Goal: Check status: Check status

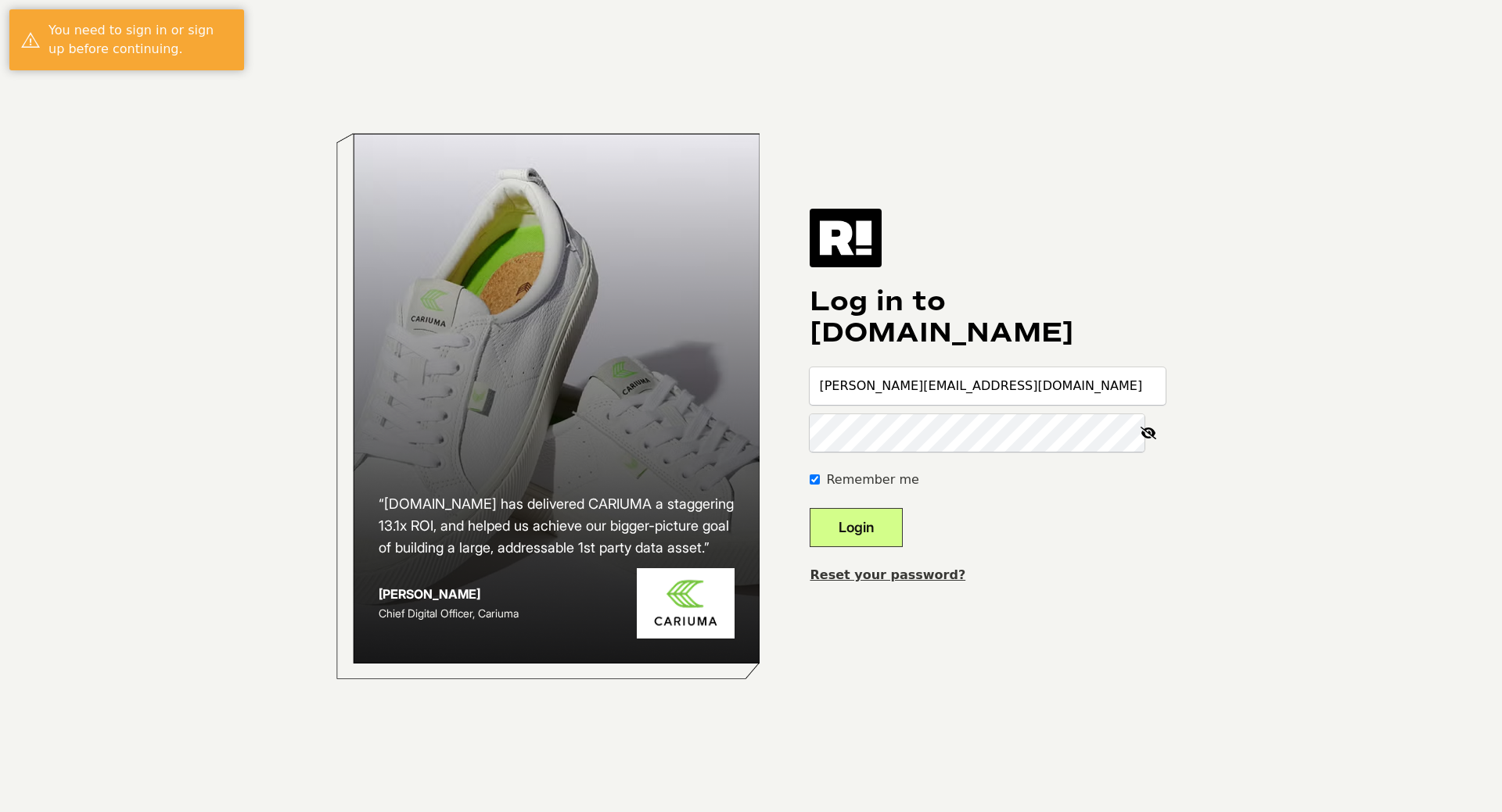
click at [895, 526] on button "Login" at bounding box center [856, 527] width 93 height 39
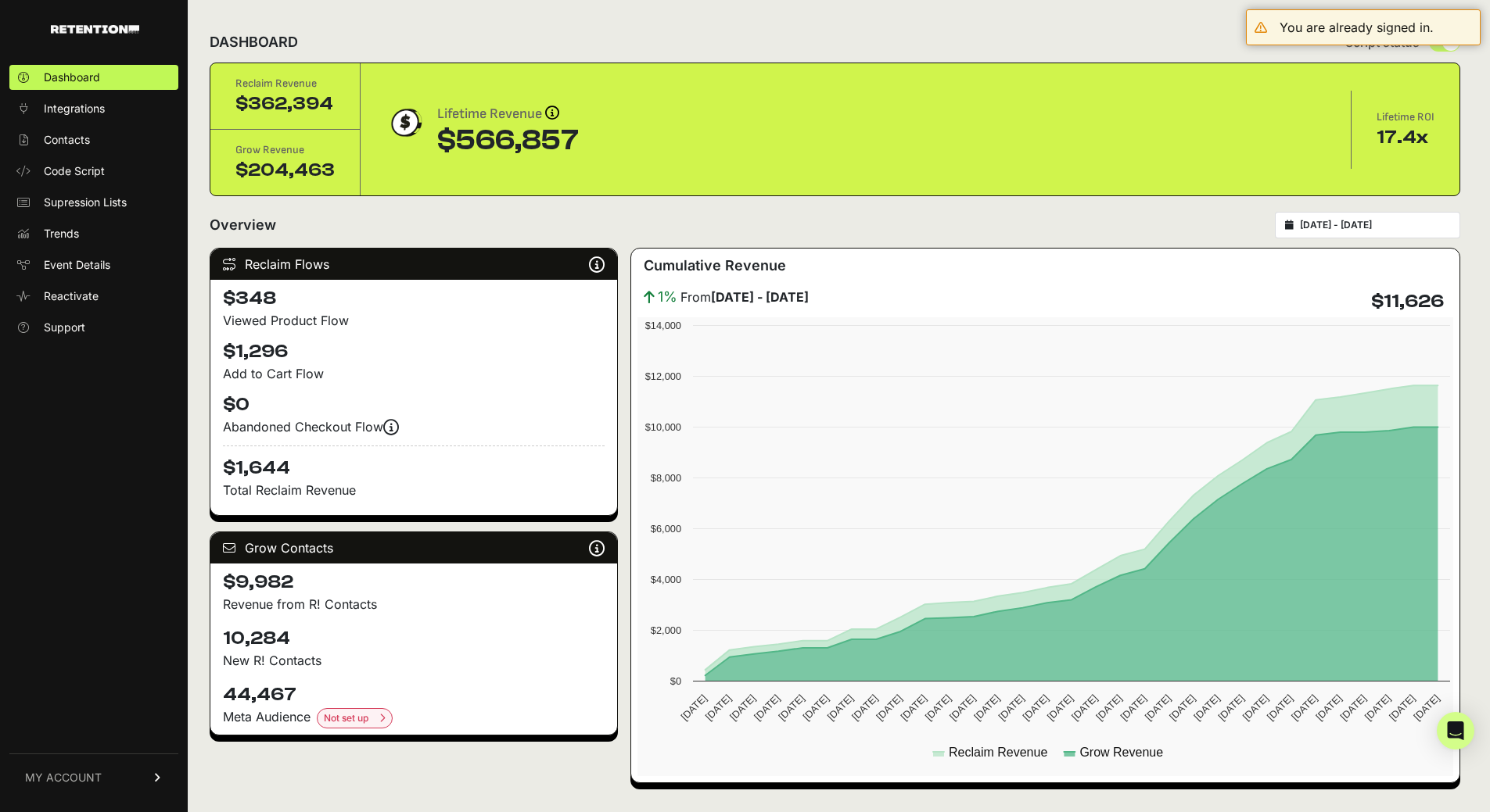
click at [1336, 224] on input "[DATE] - [DATE]" at bounding box center [1374, 225] width 150 height 13
type input "[DATE]"
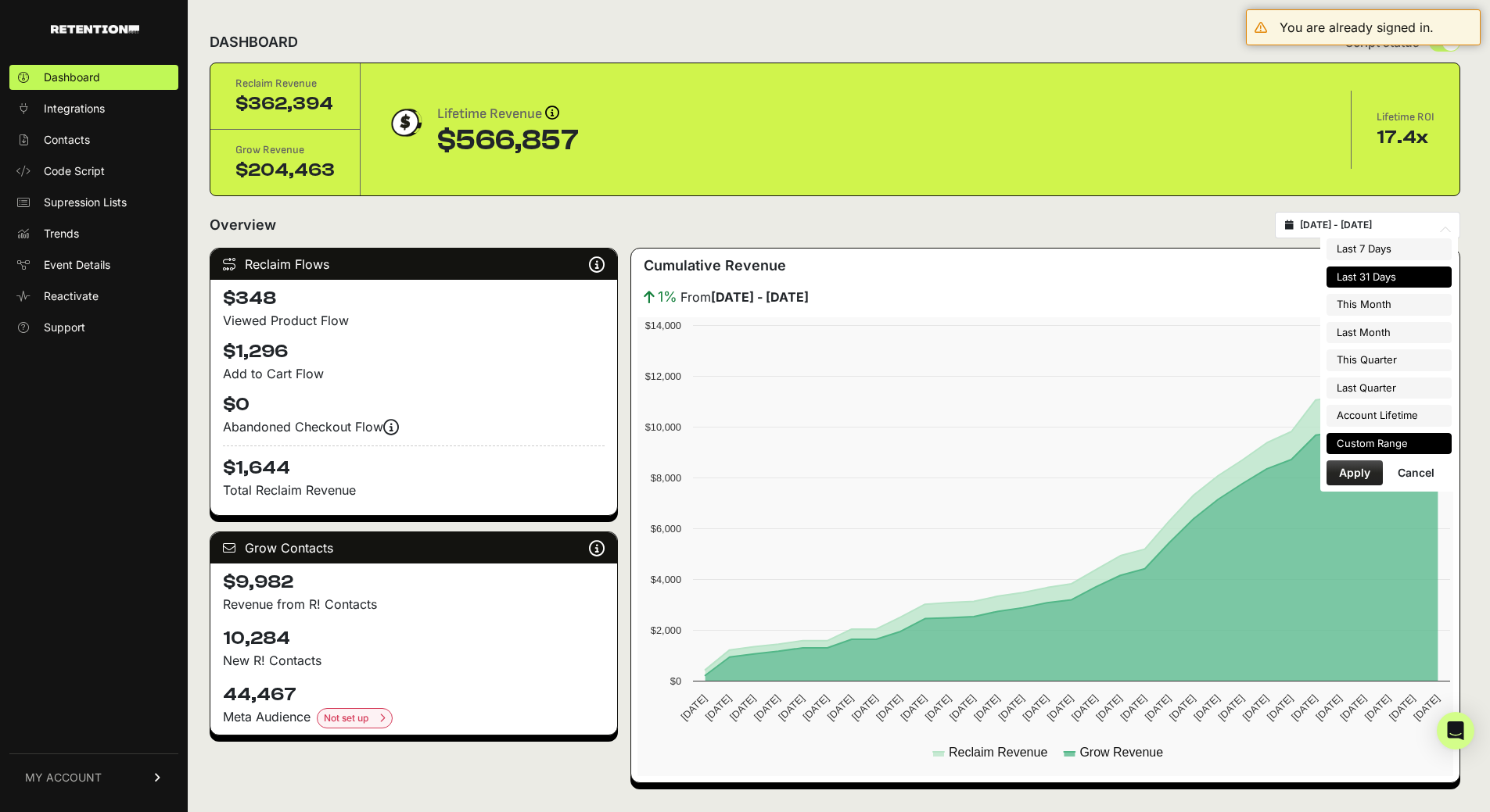
click at [1391, 443] on li "Custom Range" at bounding box center [1389, 443] width 125 height 21
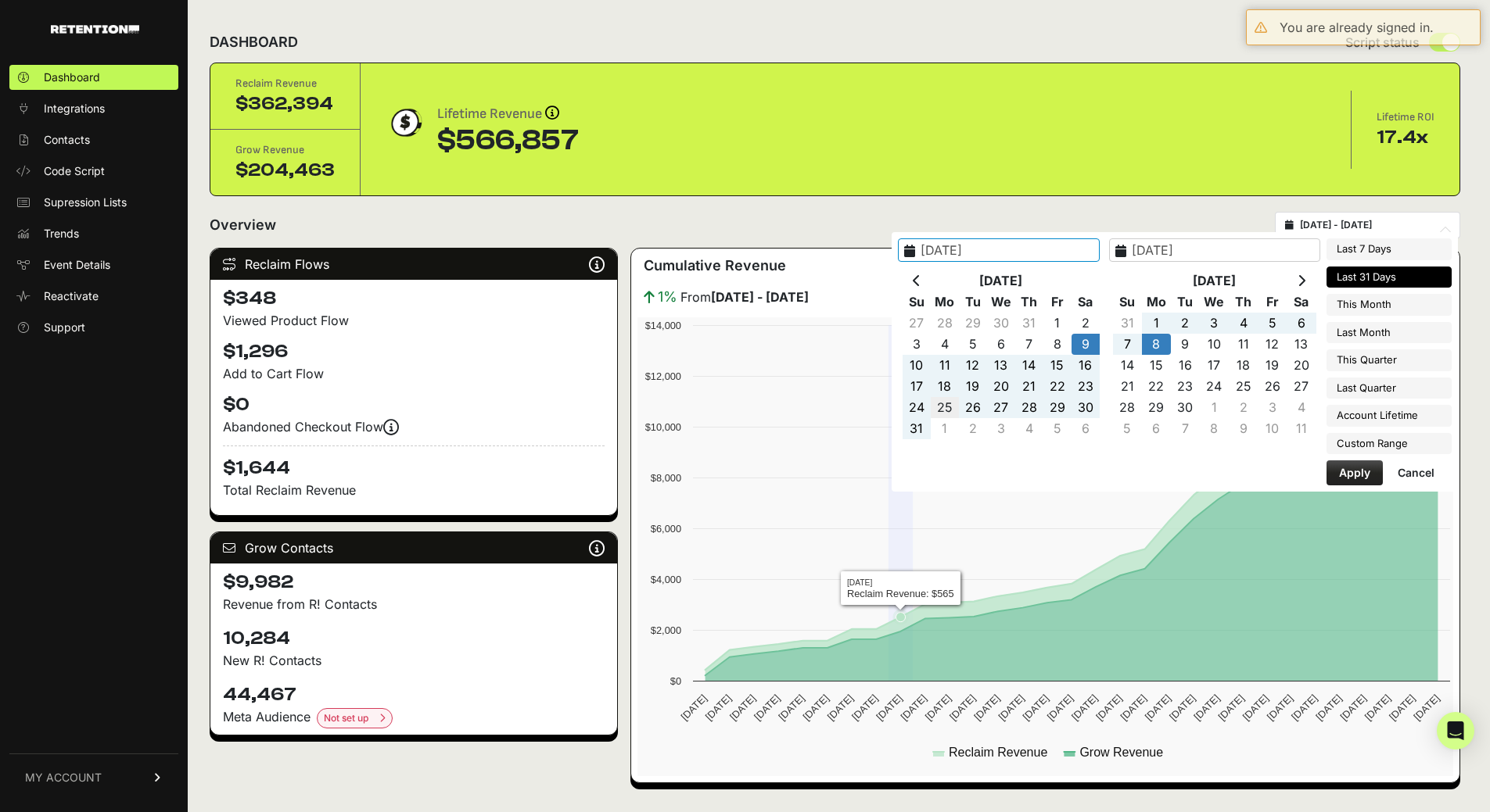
type input "[DATE]"
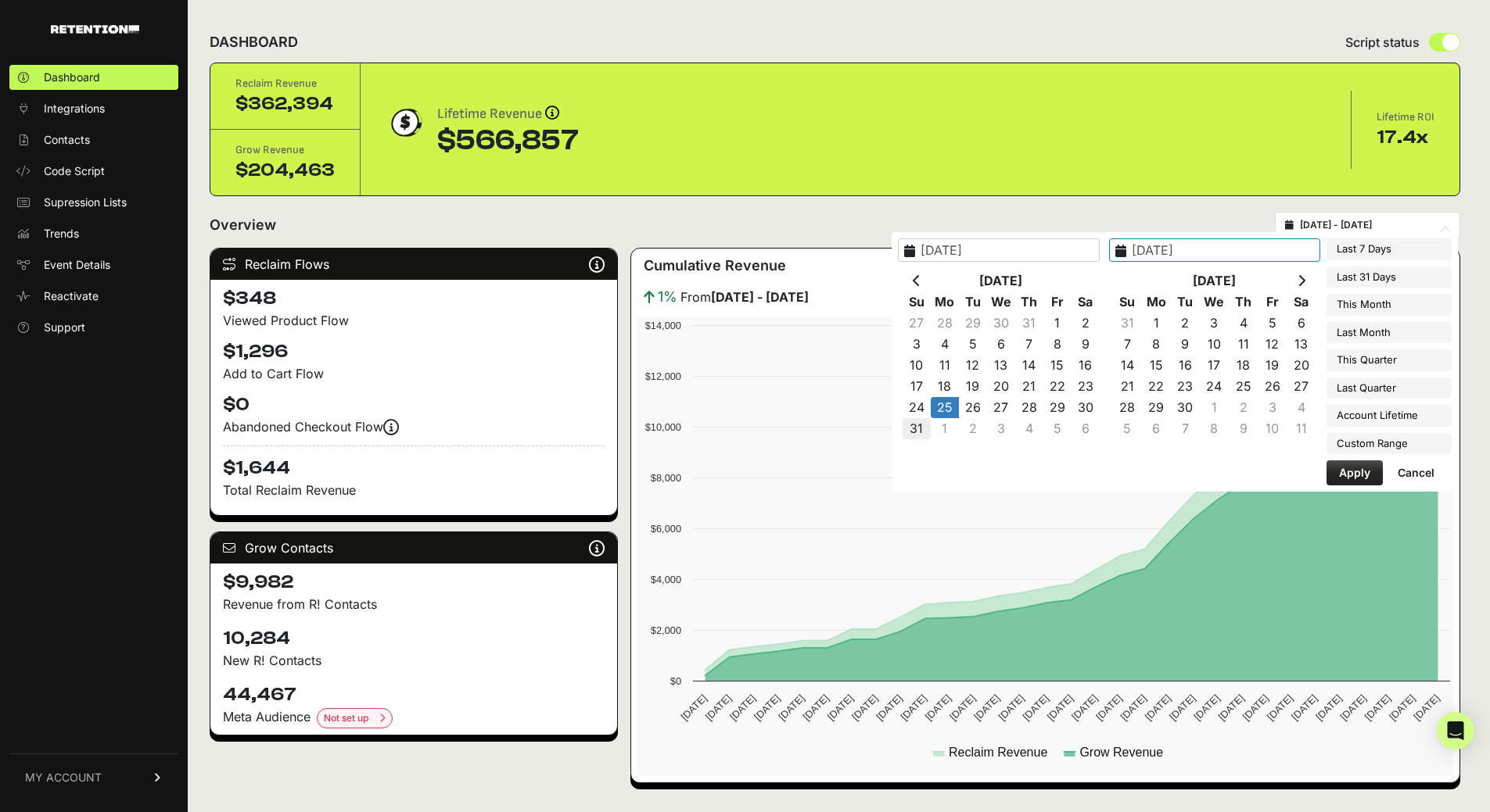
type input "[DATE]"
click at [1357, 474] on button "Apply" at bounding box center [1354, 473] width 57 height 25
type input "[DATE] - [DATE]"
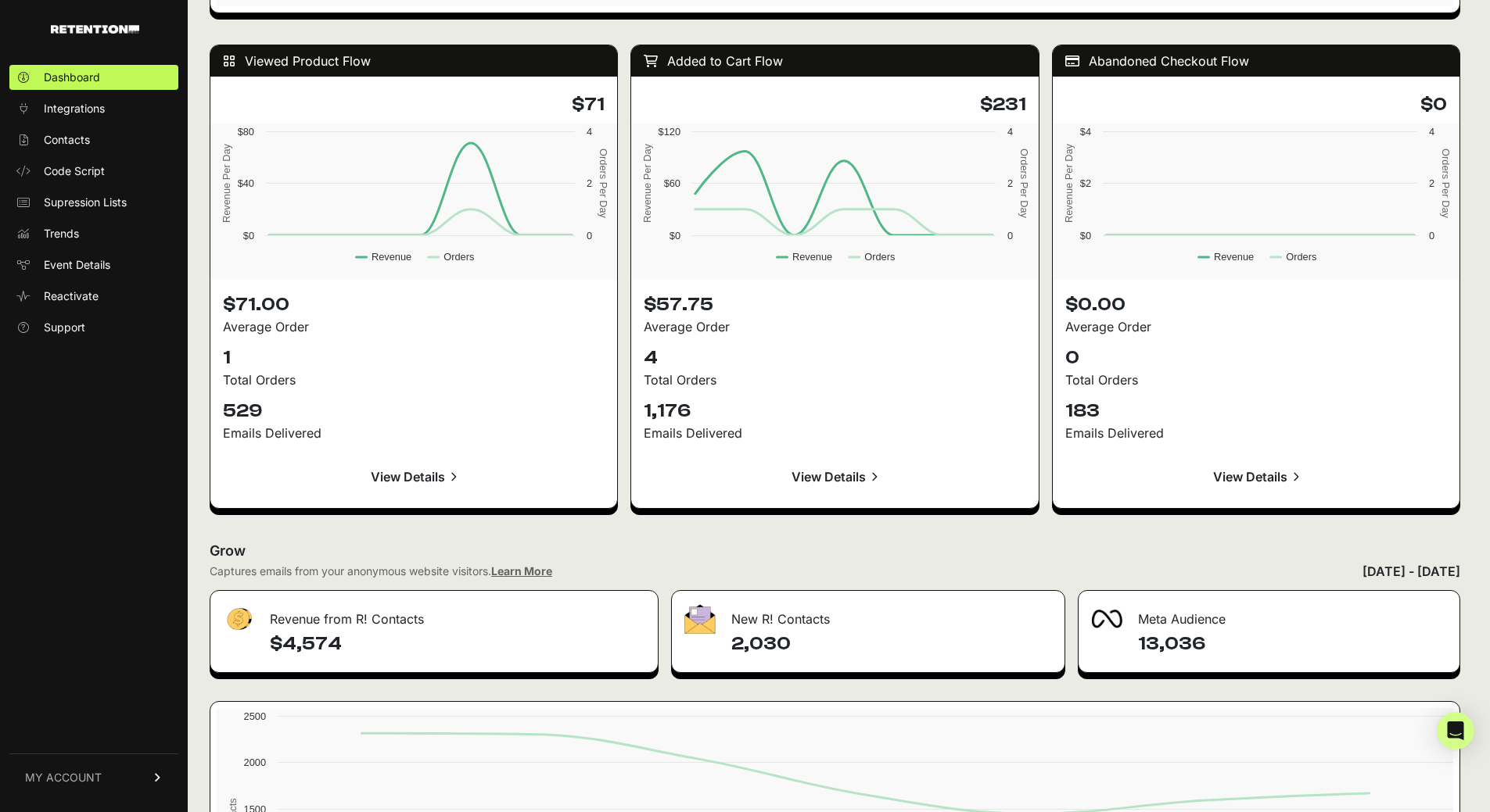
scroll to position [1486, 0]
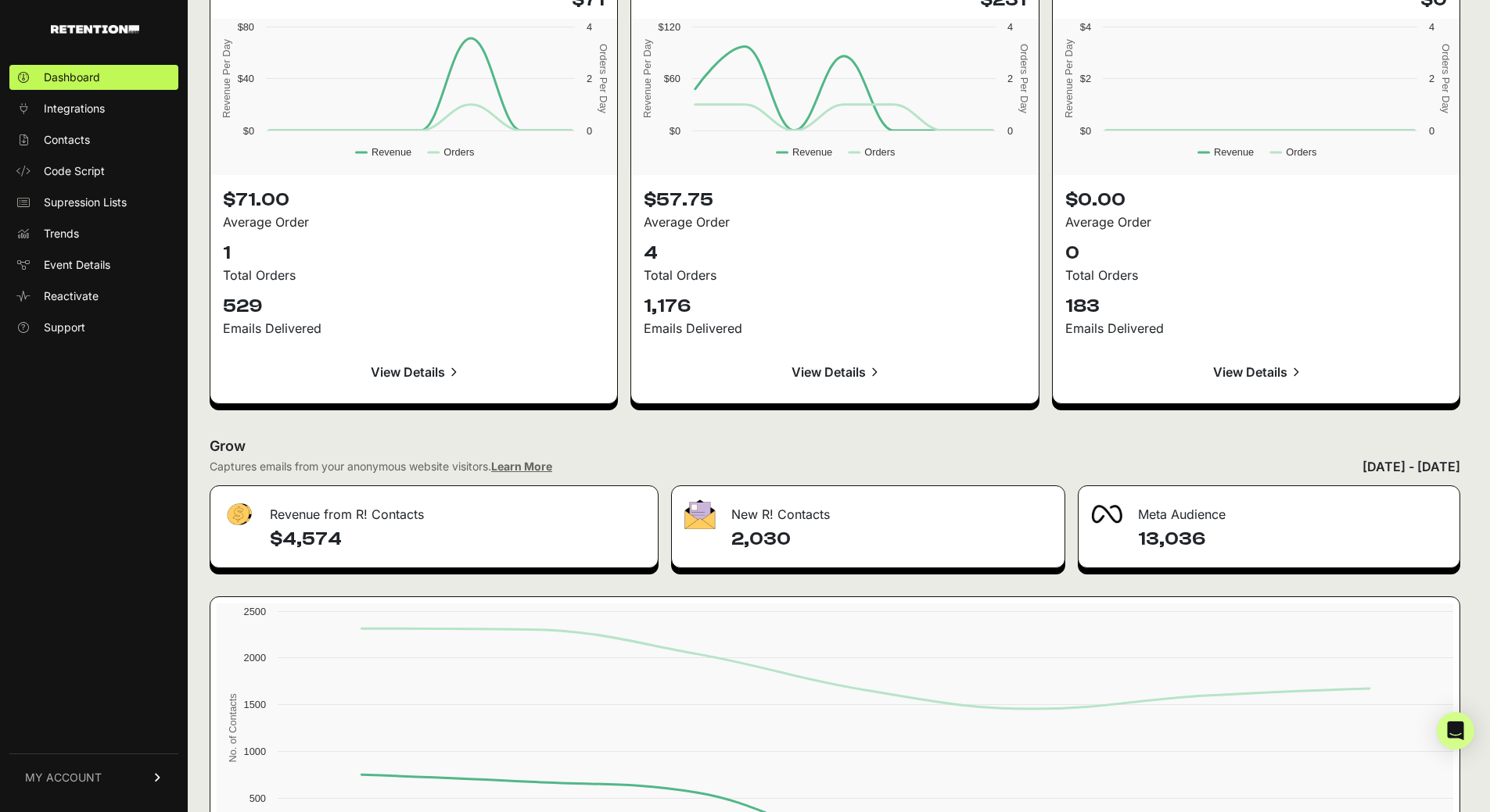
drag, startPoint x: 287, startPoint y: 538, endPoint x: 379, endPoint y: 536, distance: 92.0
click at [380, 536] on h4 "$4,574" at bounding box center [457, 539] width 376 height 25
copy h4 "4,574"
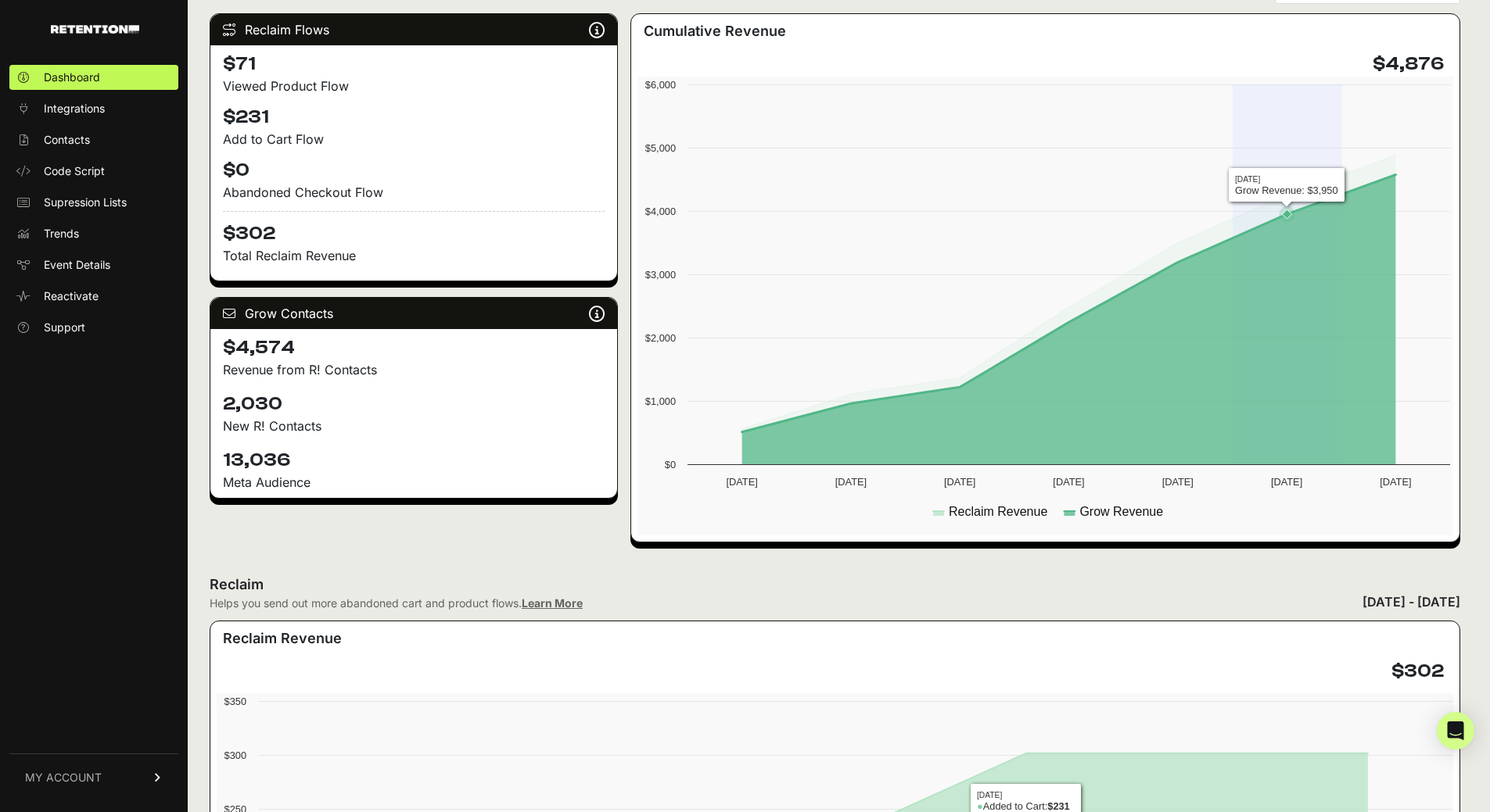
scroll to position [0, 0]
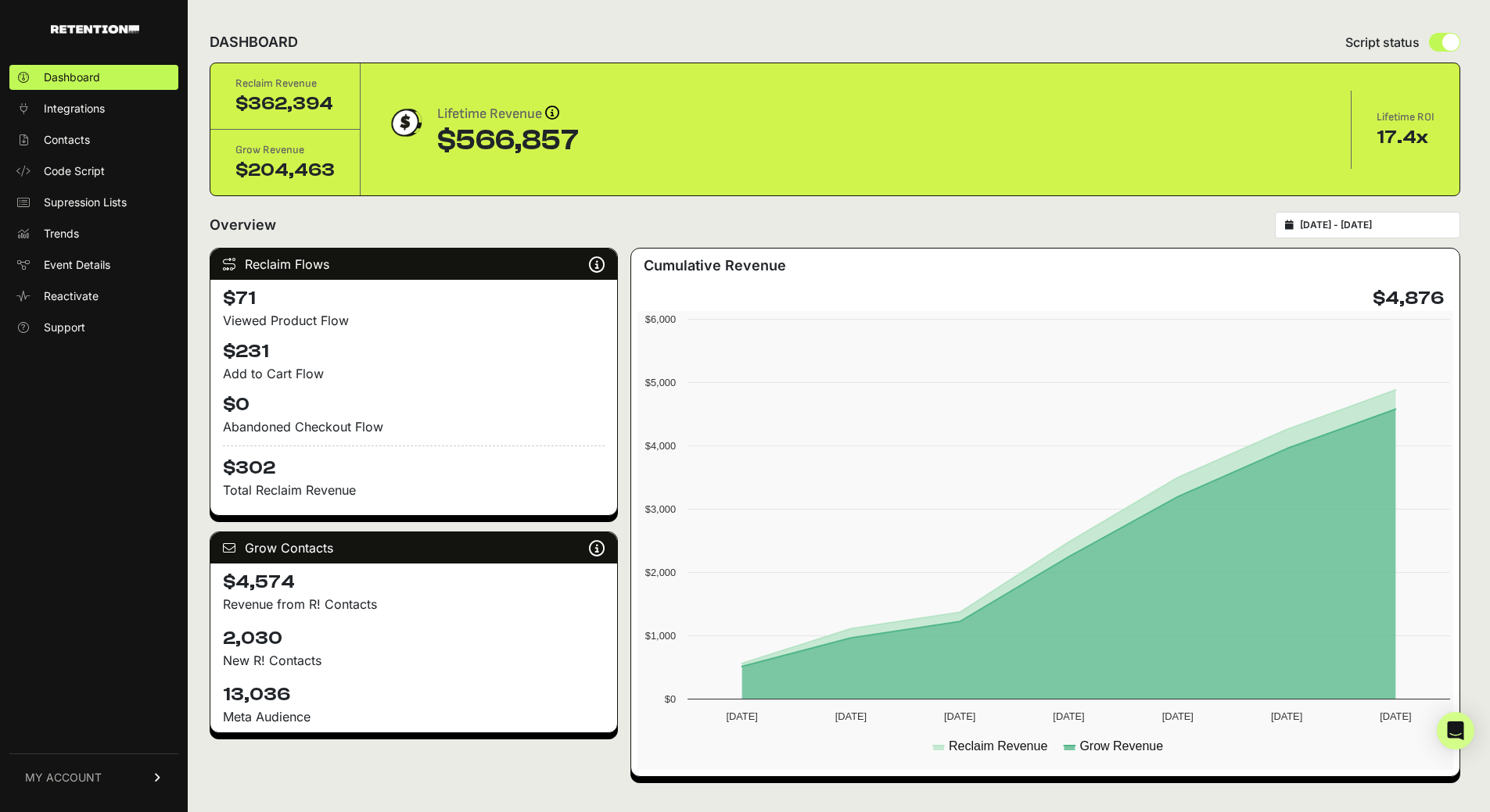
click at [1380, 218] on div "[DATE] - [DATE]" at bounding box center [1367, 225] width 186 height 27
click at [1346, 230] on input "[DATE] - [DATE]" at bounding box center [1374, 225] width 150 height 13
type input "[DATE]"
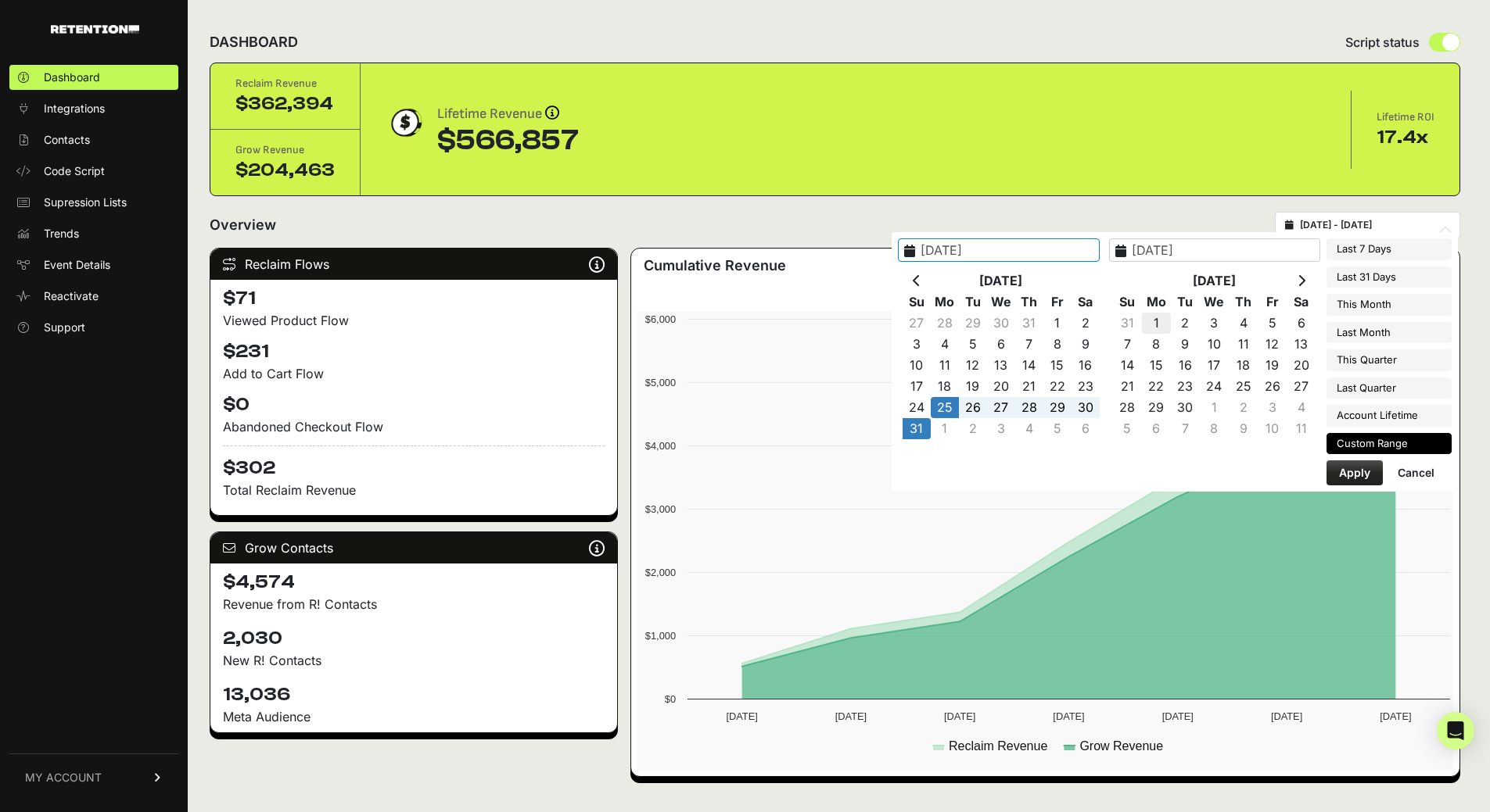
type input "[DATE]"
type input "2025-09-07"
type input "[DATE]"
click at [1366, 466] on button "Apply" at bounding box center [1354, 473] width 57 height 25
type input "2025-09-01 - 2025-09-07"
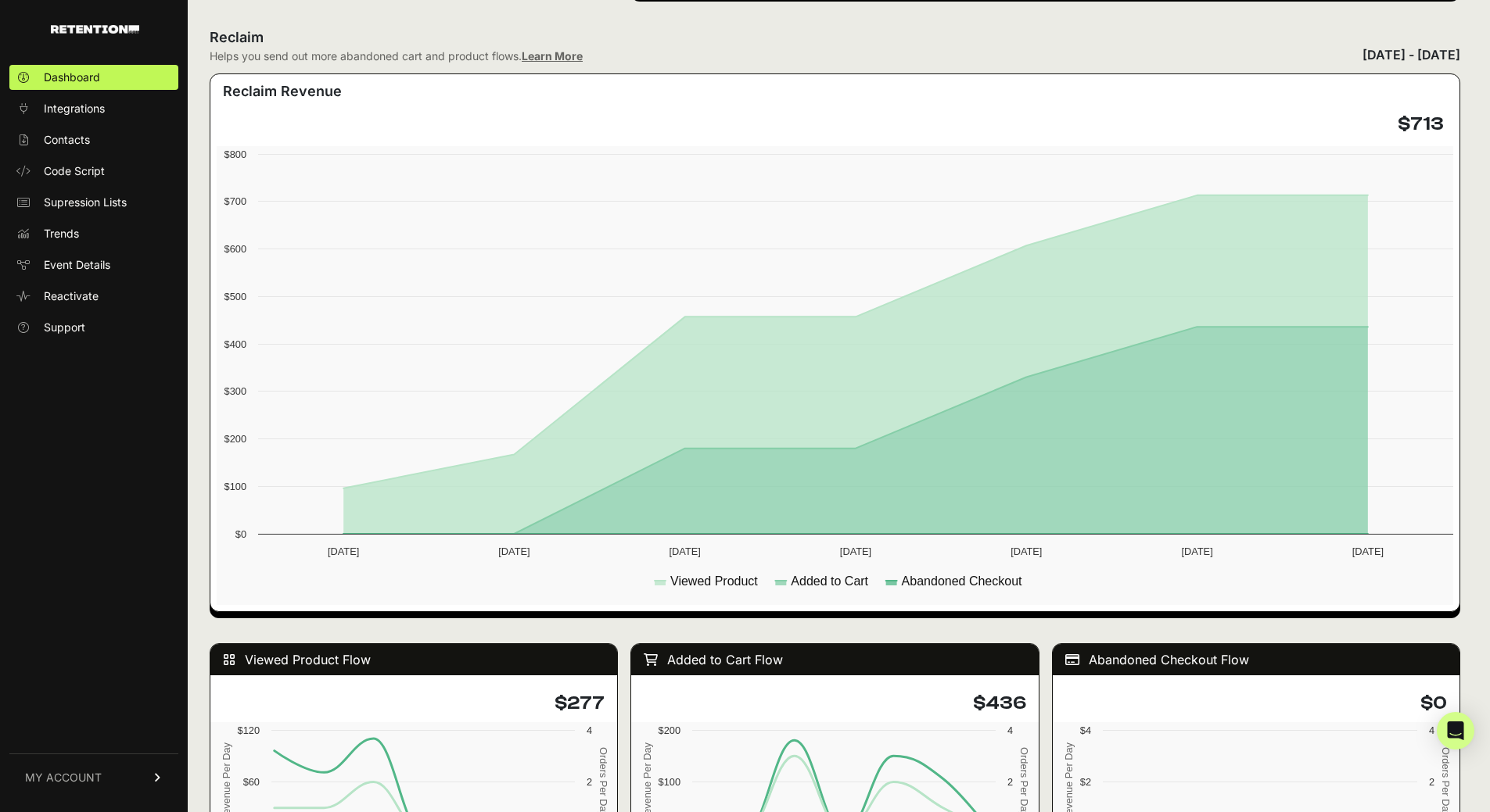
scroll to position [1017, 0]
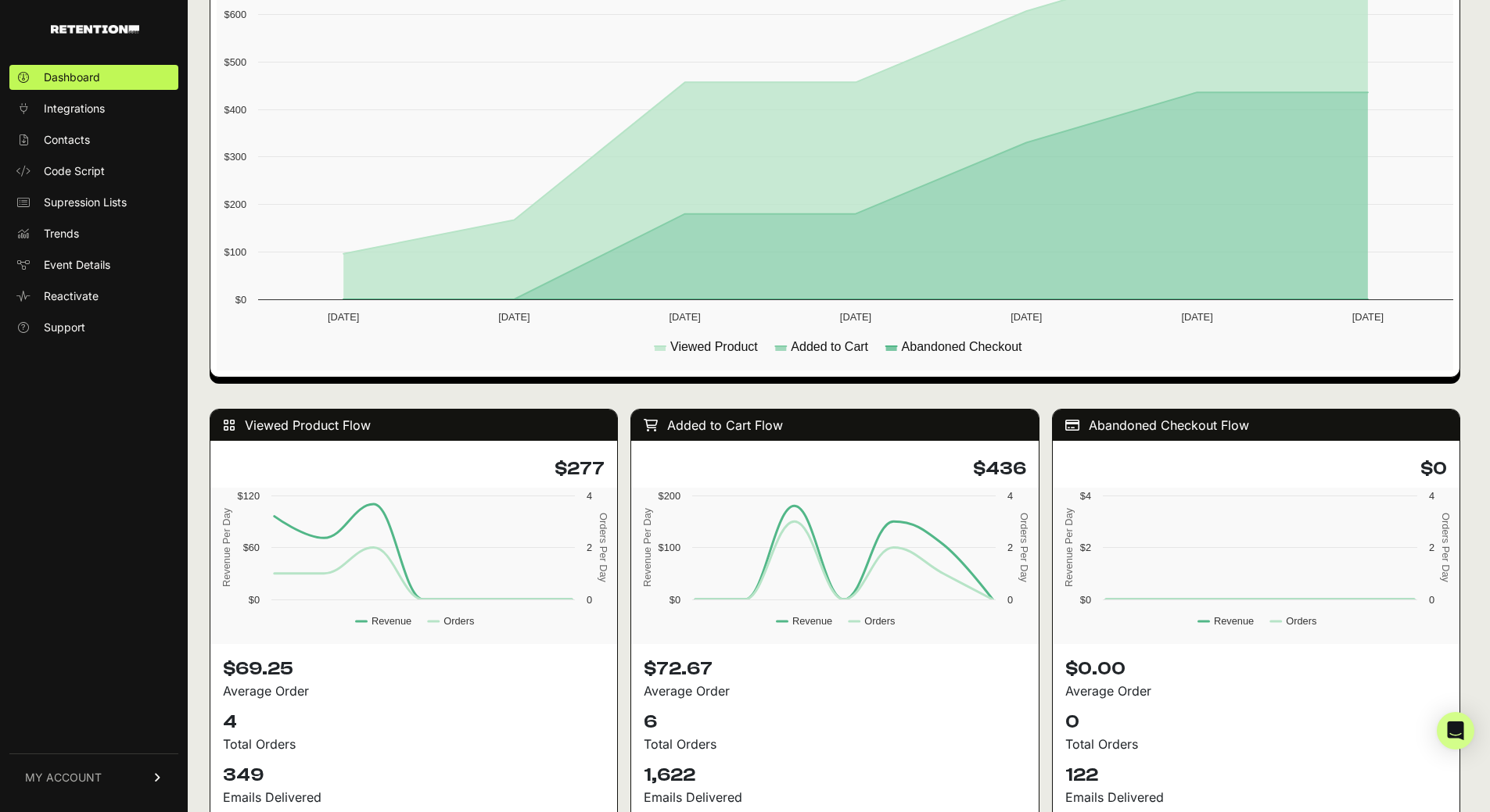
drag, startPoint x: 994, startPoint y: 467, endPoint x: 1028, endPoint y: 471, distance: 34.2
click at [1025, 471] on h4 "$436" at bounding box center [834, 468] width 382 height 25
copy h4 "436"
drag, startPoint x: 665, startPoint y: 775, endPoint x: 717, endPoint y: 775, distance: 52.0
click at [717, 775] on p "1,622" at bounding box center [834, 775] width 382 height 25
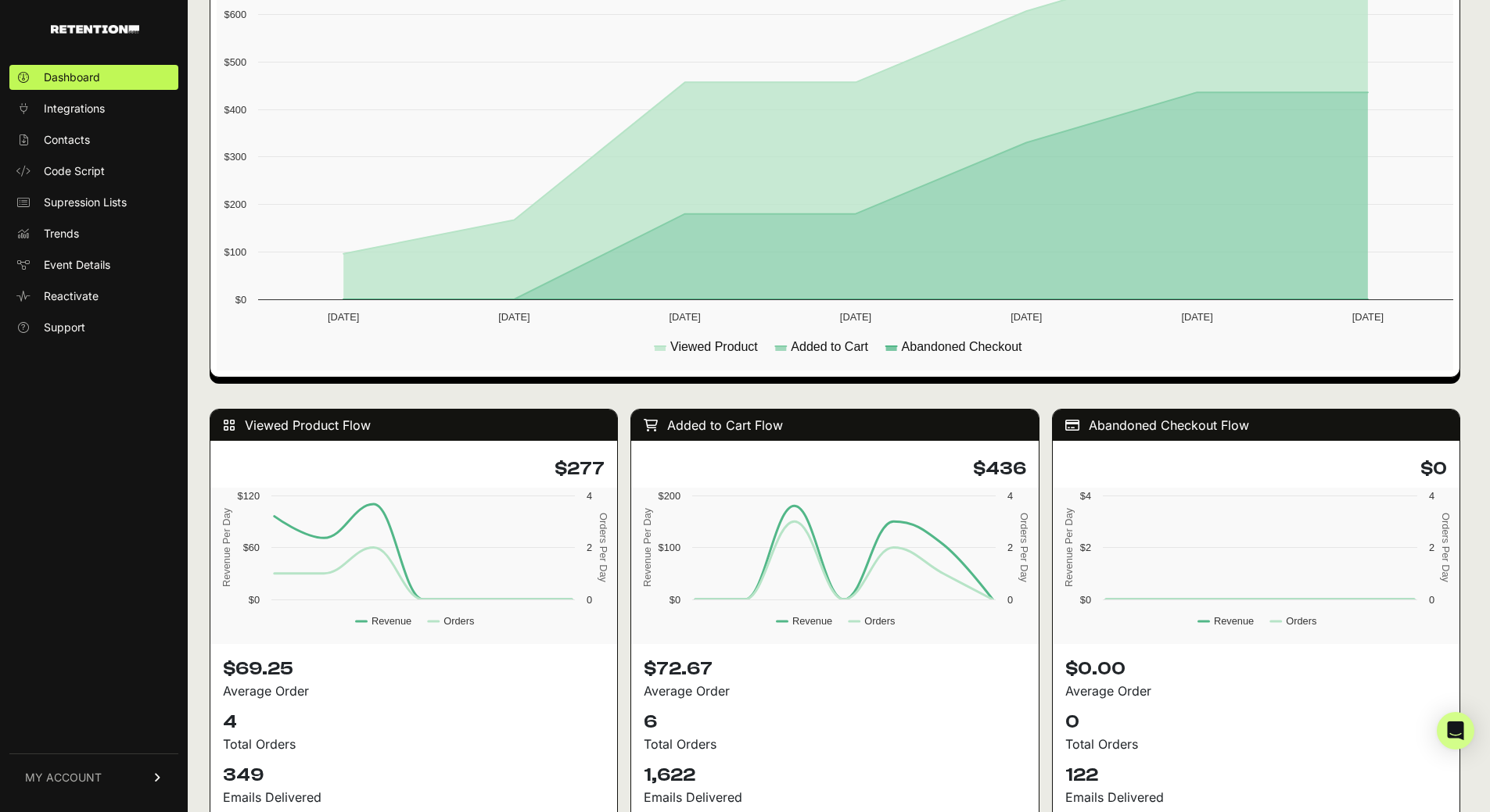
copy p "1,622"
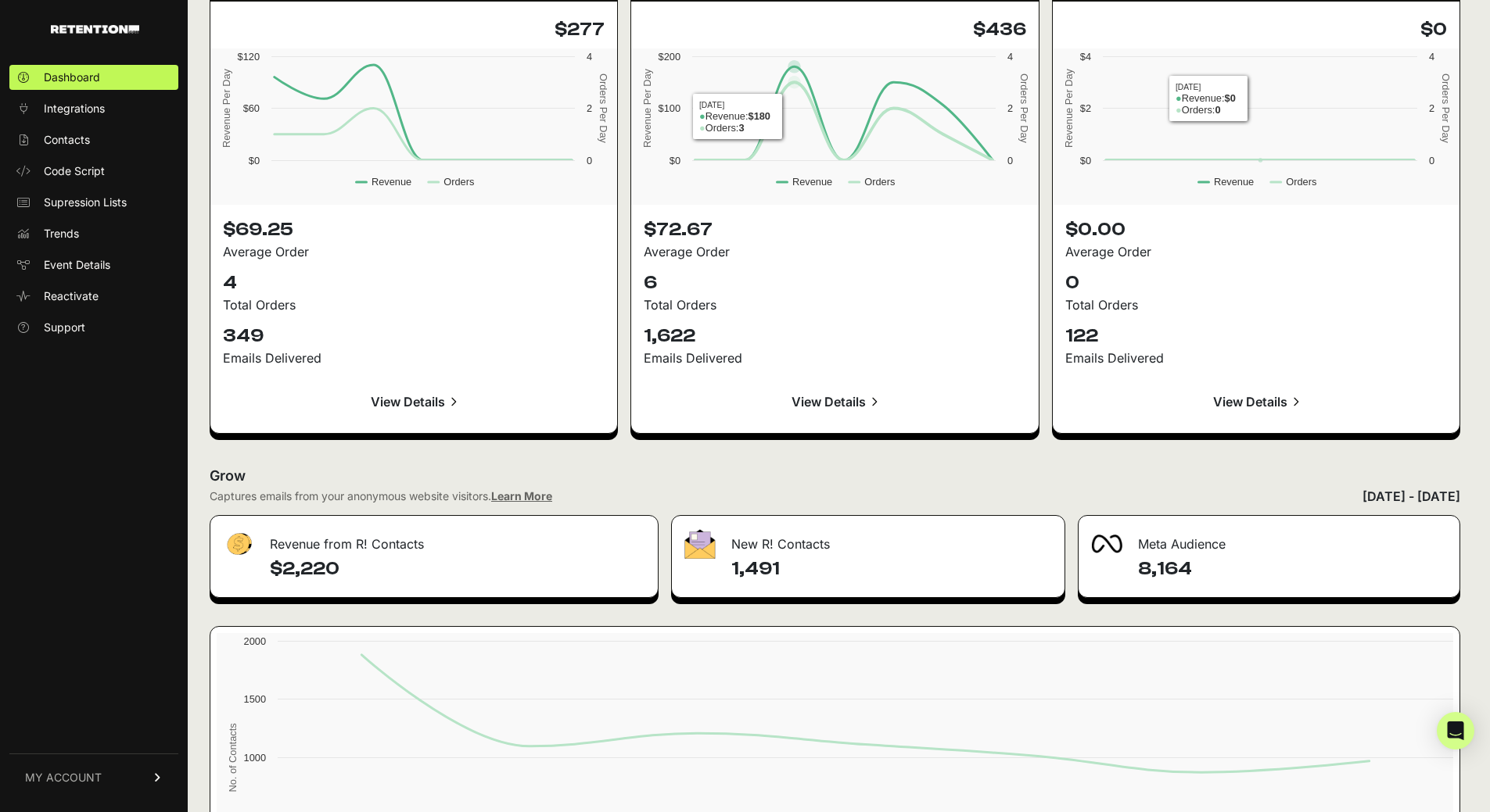
scroll to position [1564, 0]
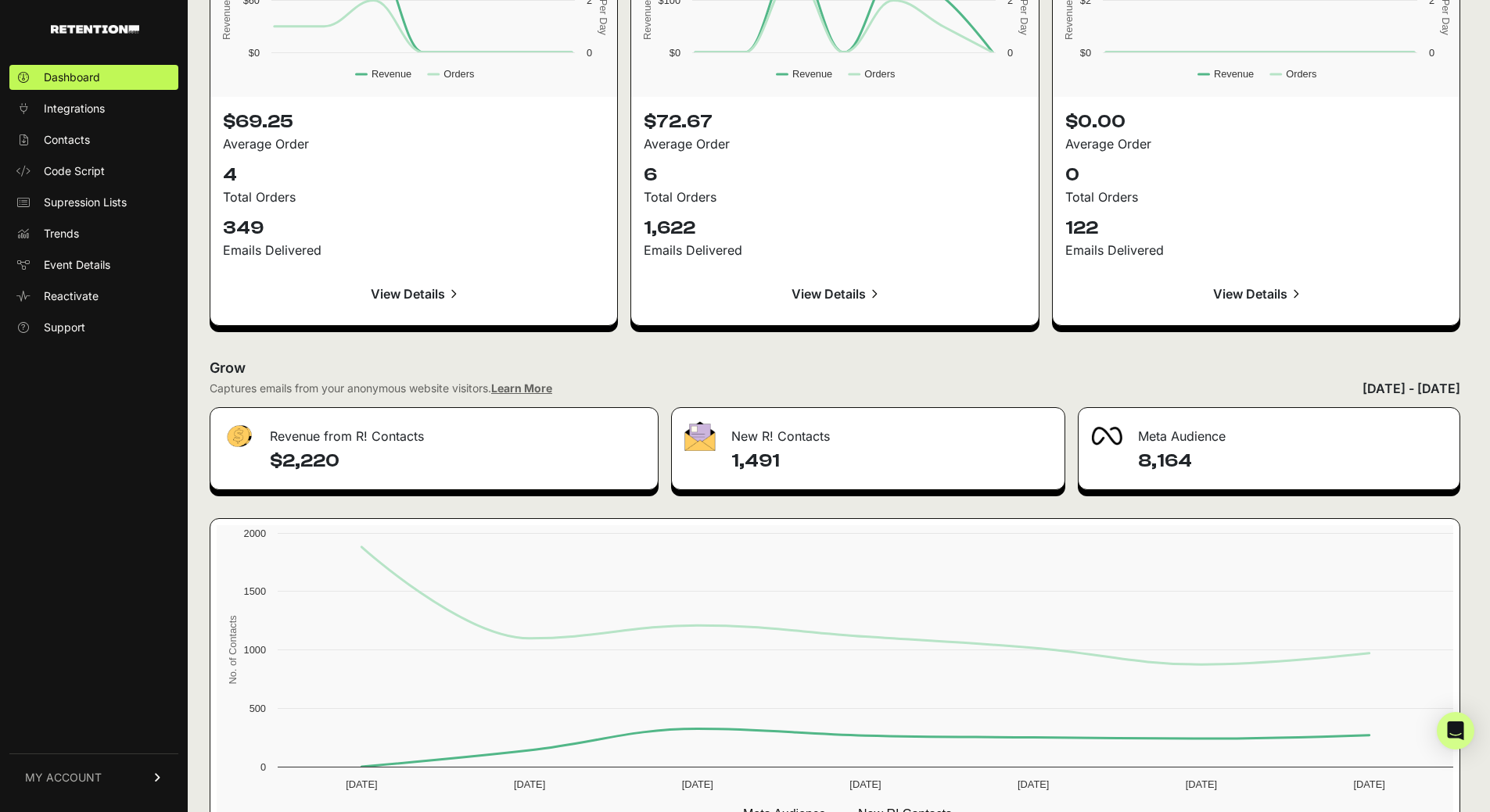
drag, startPoint x: 742, startPoint y: 462, endPoint x: 830, endPoint y: 461, distance: 88.0
click at [822, 464] on h4 "1,491" at bounding box center [891, 461] width 320 height 25
copy h4 "1,491"
drag, startPoint x: 284, startPoint y: 458, endPoint x: 440, endPoint y: 466, distance: 156.2
click at [400, 461] on h4 "$2,220" at bounding box center [457, 461] width 376 height 25
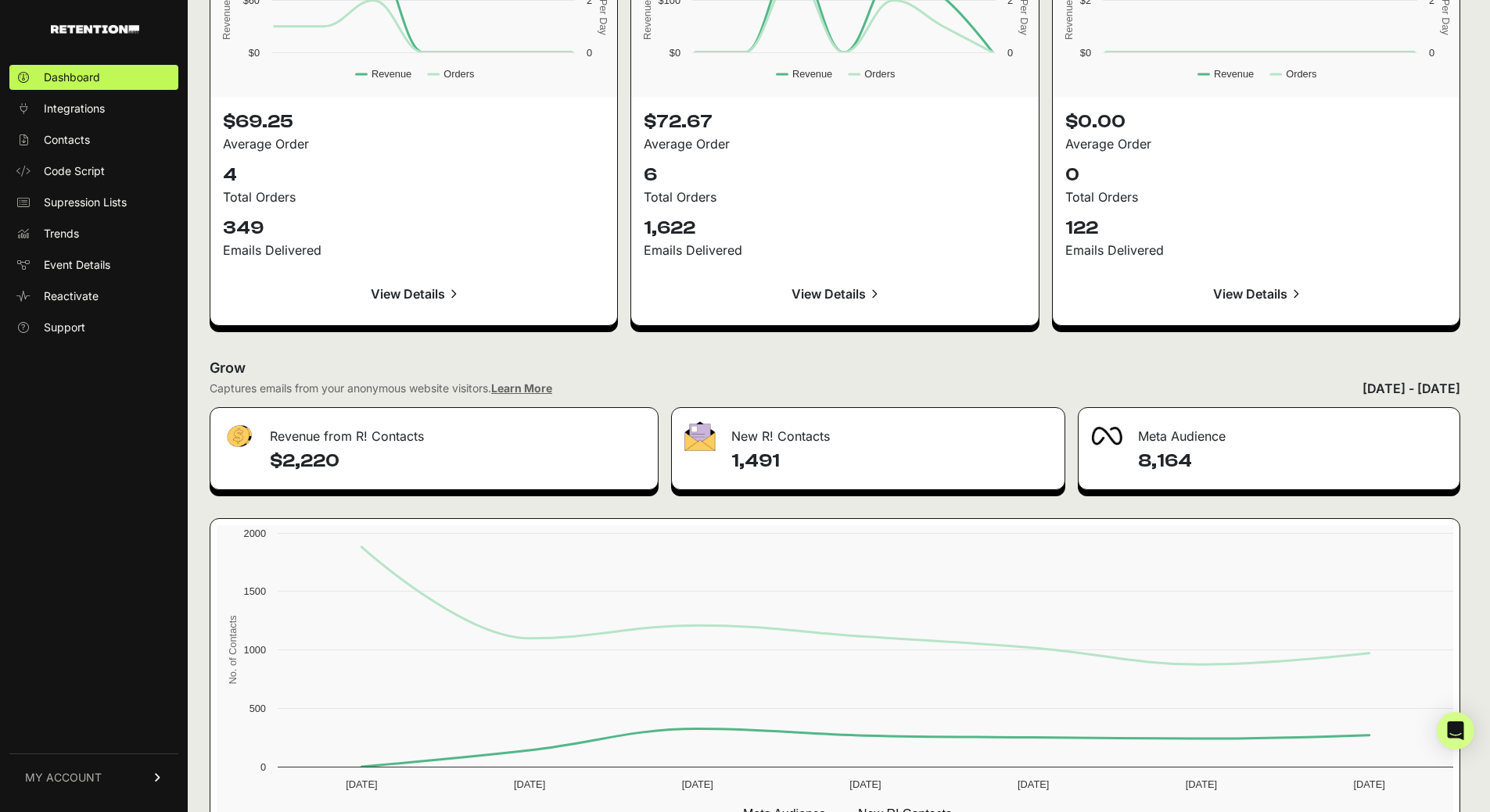
copy h4 "2,220"
